Goal: Navigation & Orientation: Find specific page/section

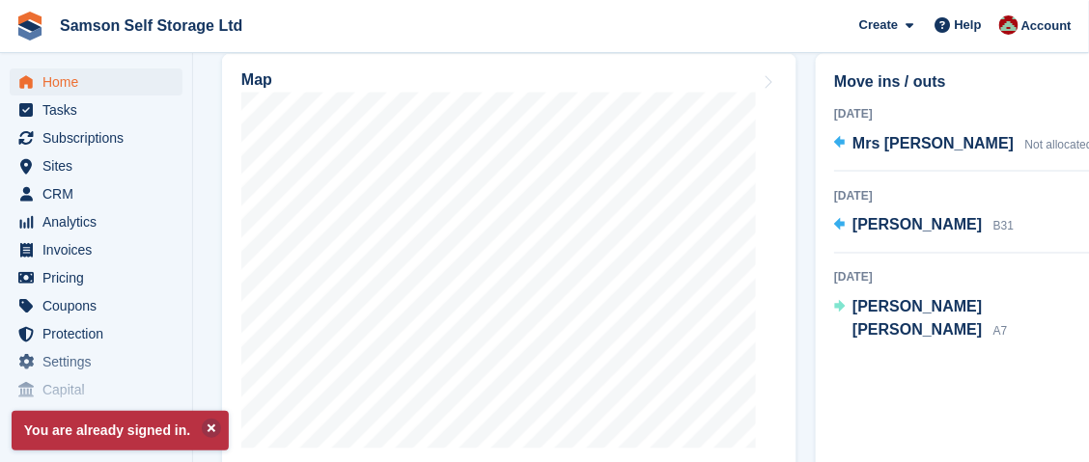
scroll to position [771, 0]
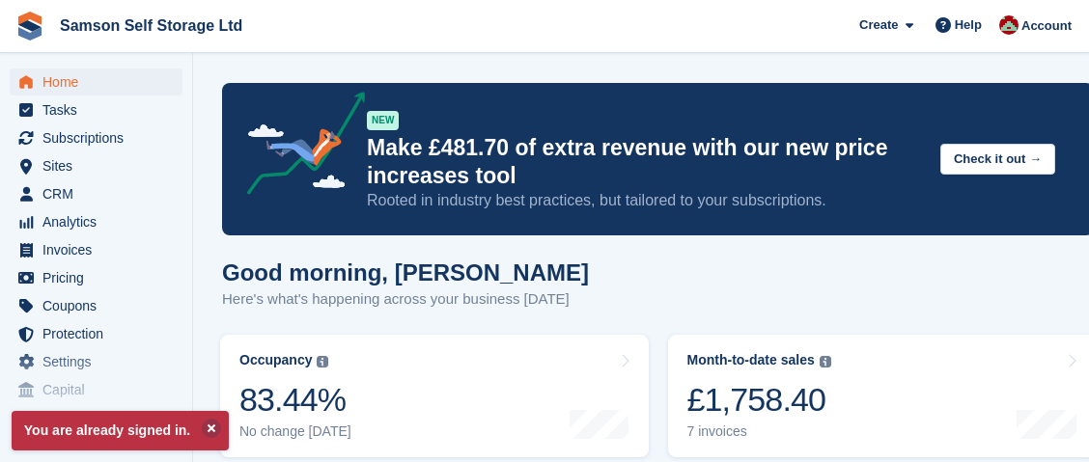
scroll to position [771, 0]
